Goal: Task Accomplishment & Management: Manage account settings

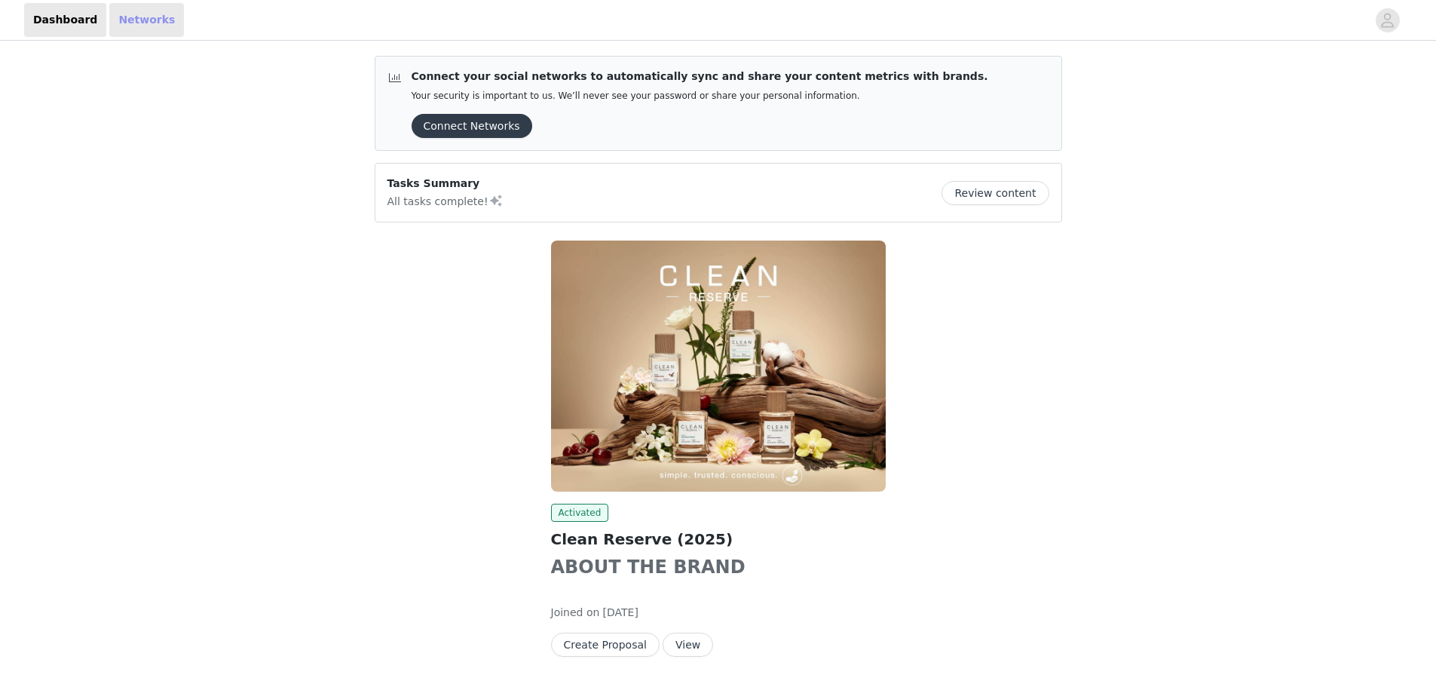
click at [121, 26] on link "Networks" at bounding box center [146, 20] width 75 height 34
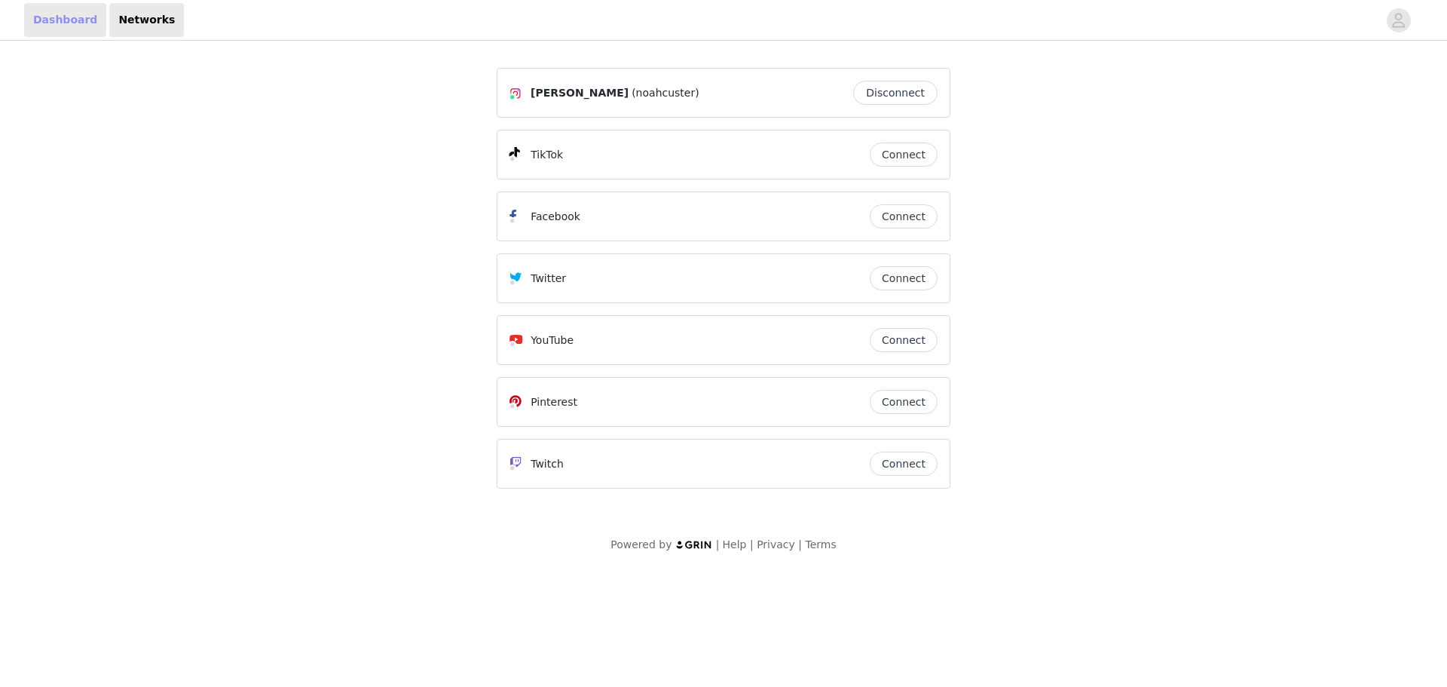
click at [32, 24] on link "Dashboard" at bounding box center [65, 20] width 82 height 34
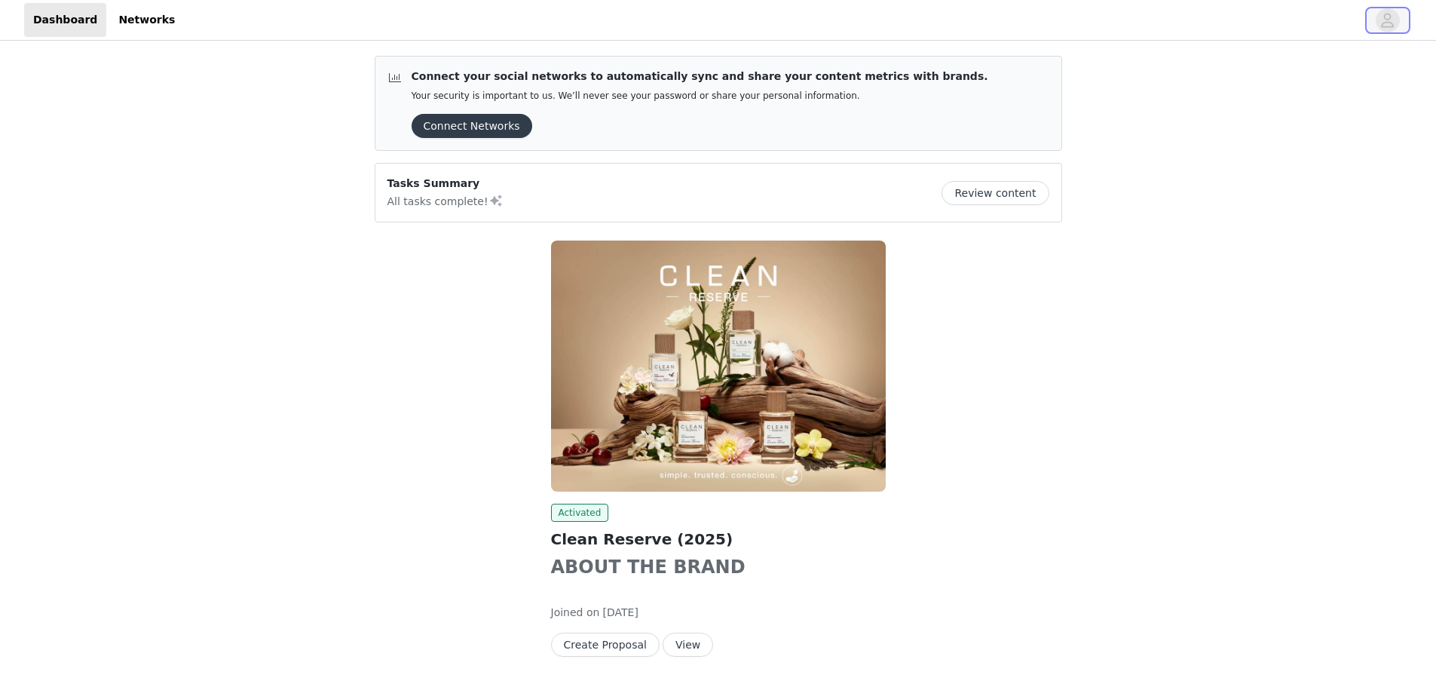
click at [1398, 16] on span "button" at bounding box center [1387, 20] width 24 height 24
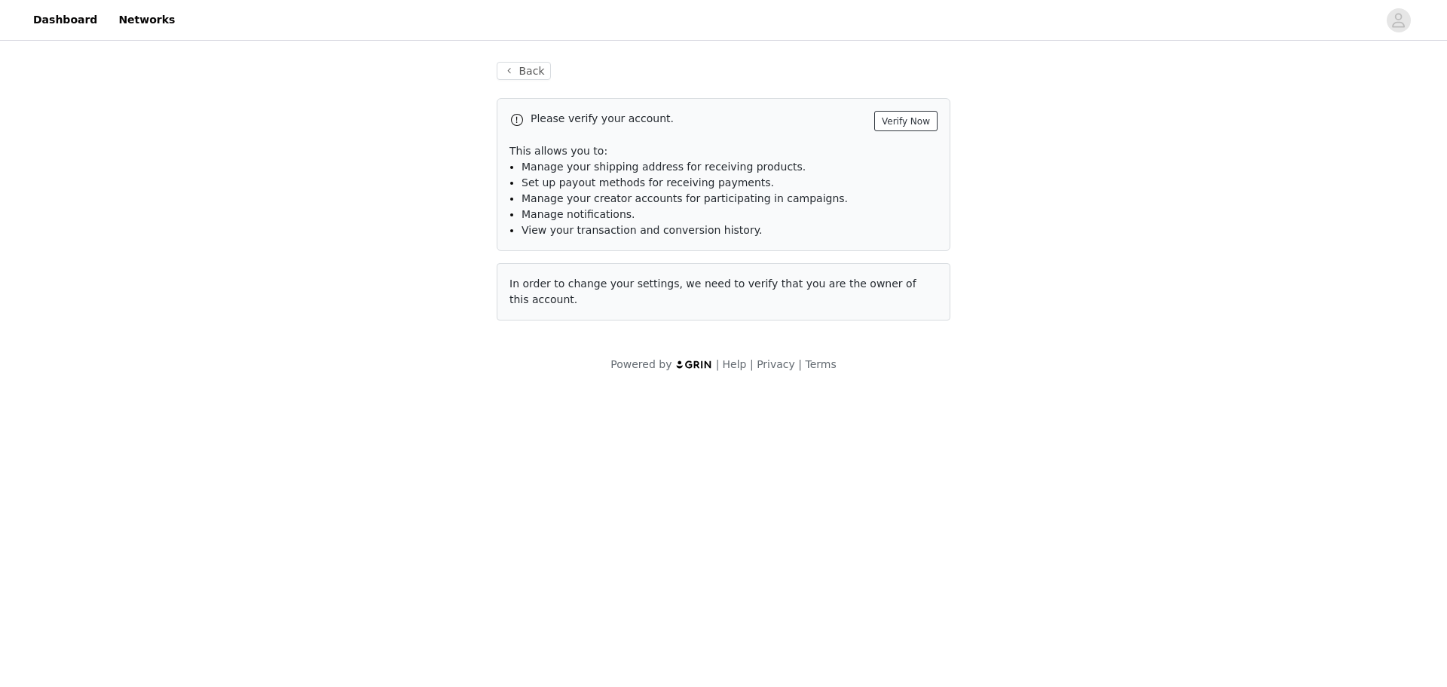
click at [912, 118] on button "Verify Now" at bounding box center [905, 121] width 63 height 20
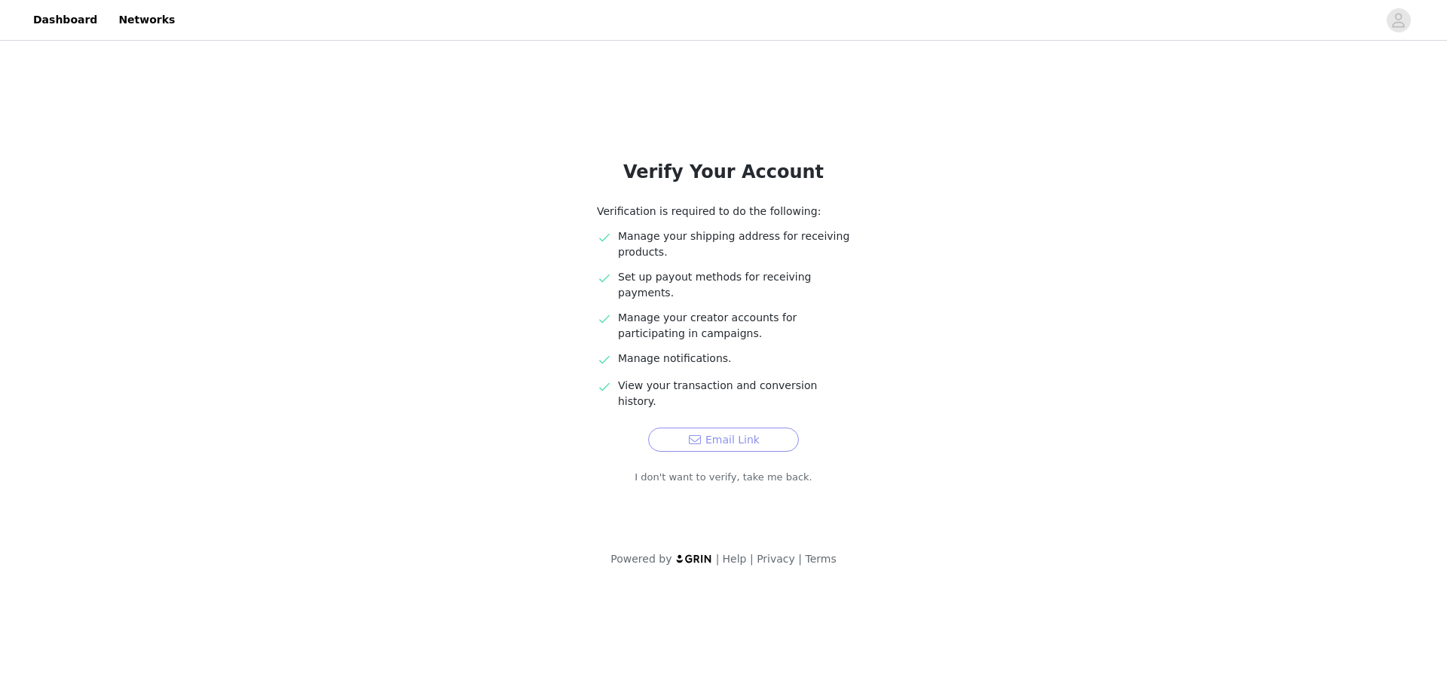
click at [757, 427] on button "Email Link" at bounding box center [723, 439] width 151 height 24
